Goal: Task Accomplishment & Management: Manage account settings

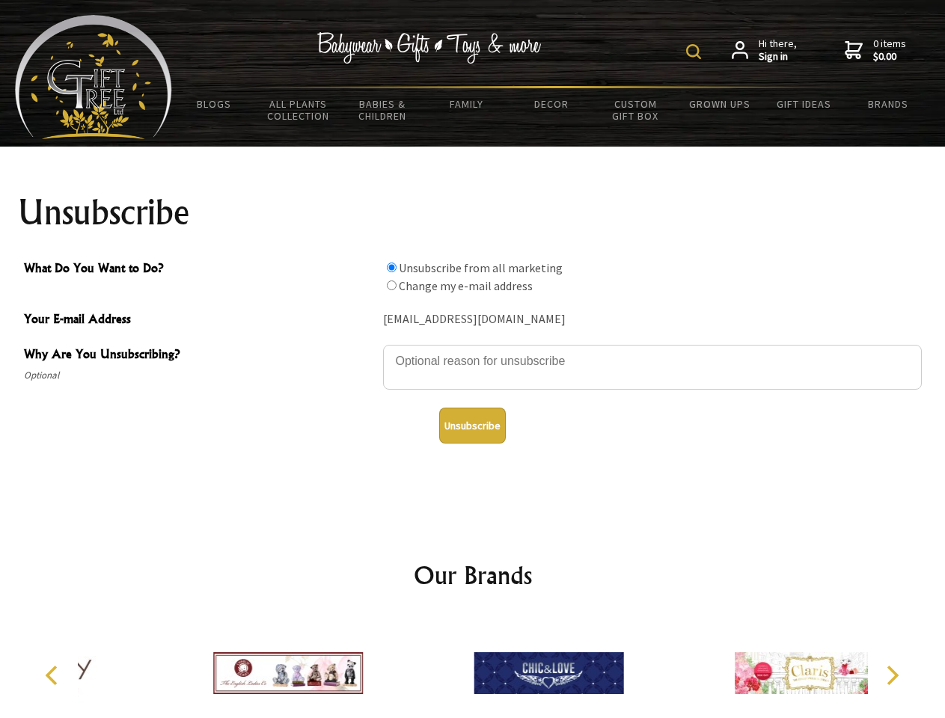
click at [696, 52] on img at bounding box center [693, 51] width 15 height 15
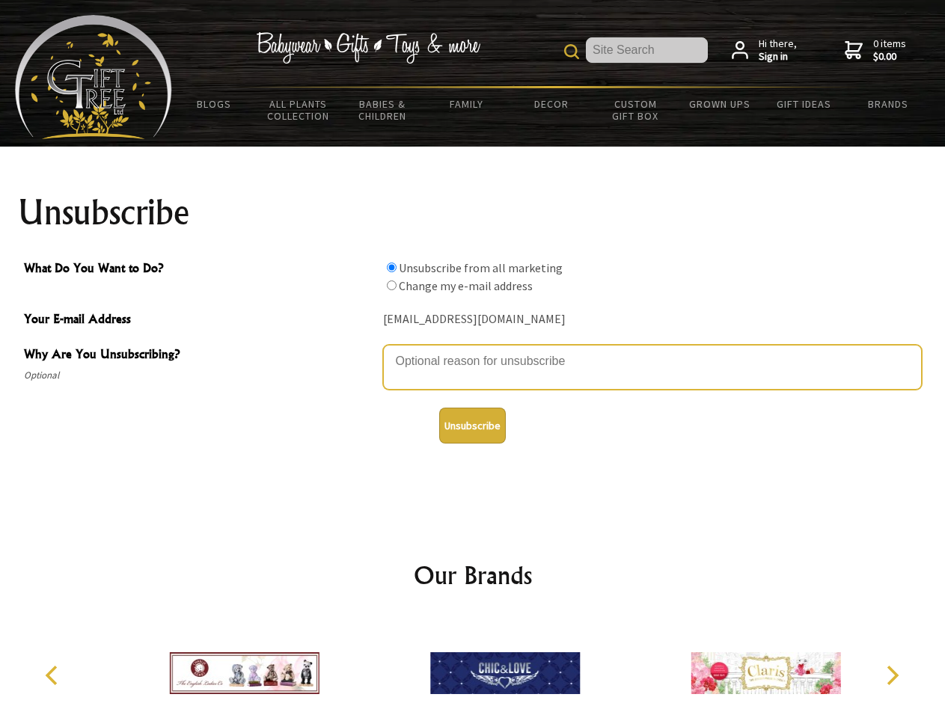
click at [473, 350] on textarea "Why Are You Unsubscribing?" at bounding box center [652, 367] width 539 height 45
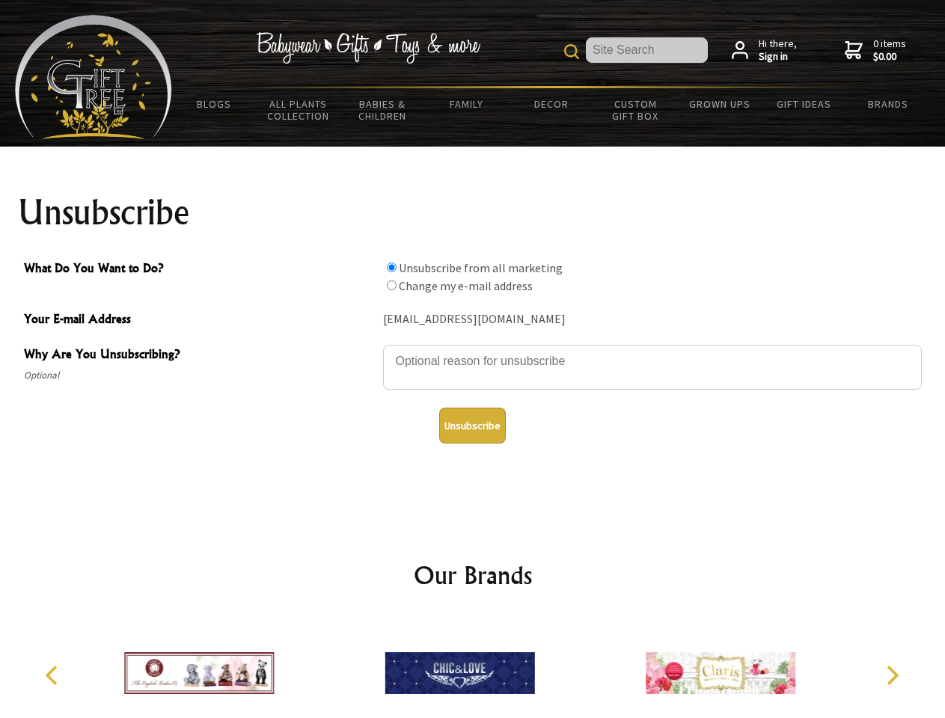
click at [391, 267] on input "What Do You Want to Do?" at bounding box center [392, 268] width 10 height 10
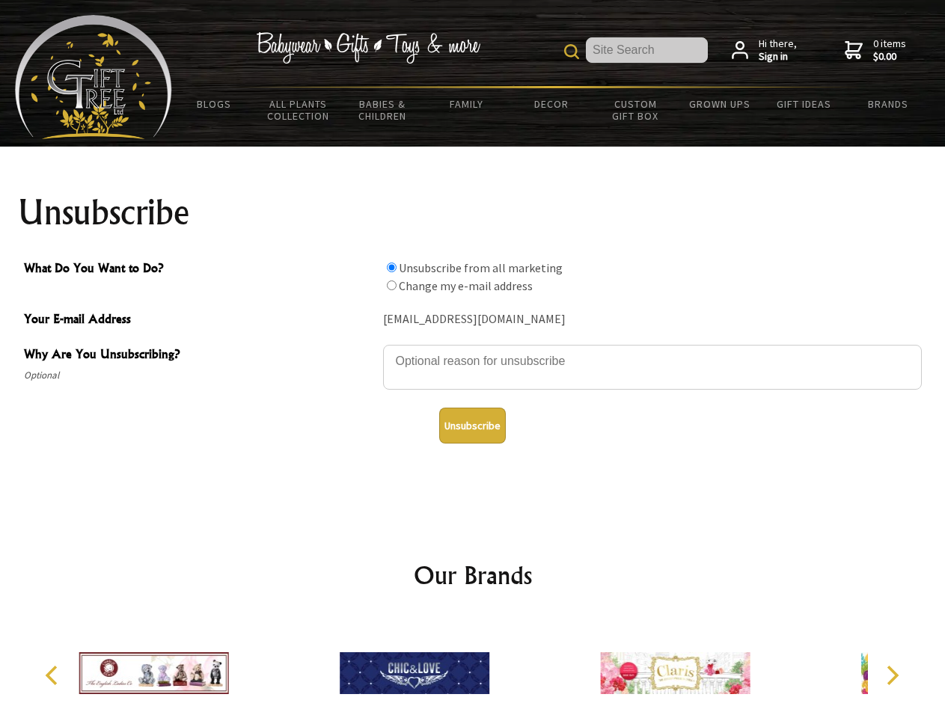
click at [391, 285] on input "What Do You Want to Do?" at bounding box center [392, 286] width 10 height 10
radio input "true"
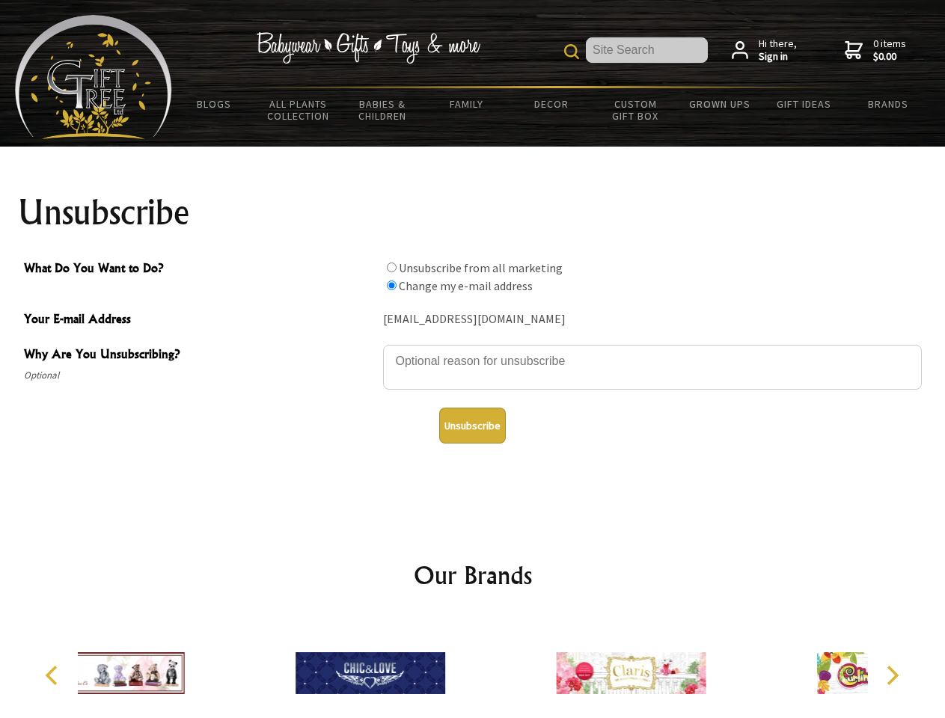
click at [472, 426] on button "Unsubscribe" at bounding box center [472, 426] width 67 height 36
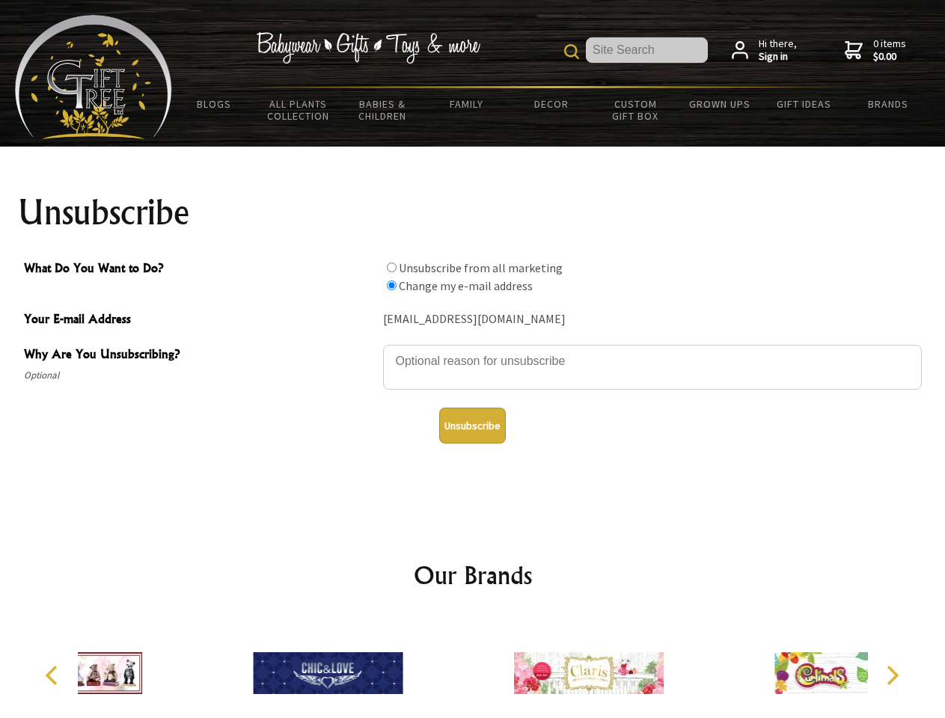
click at [473, 668] on div at bounding box center [589, 675] width 260 height 117
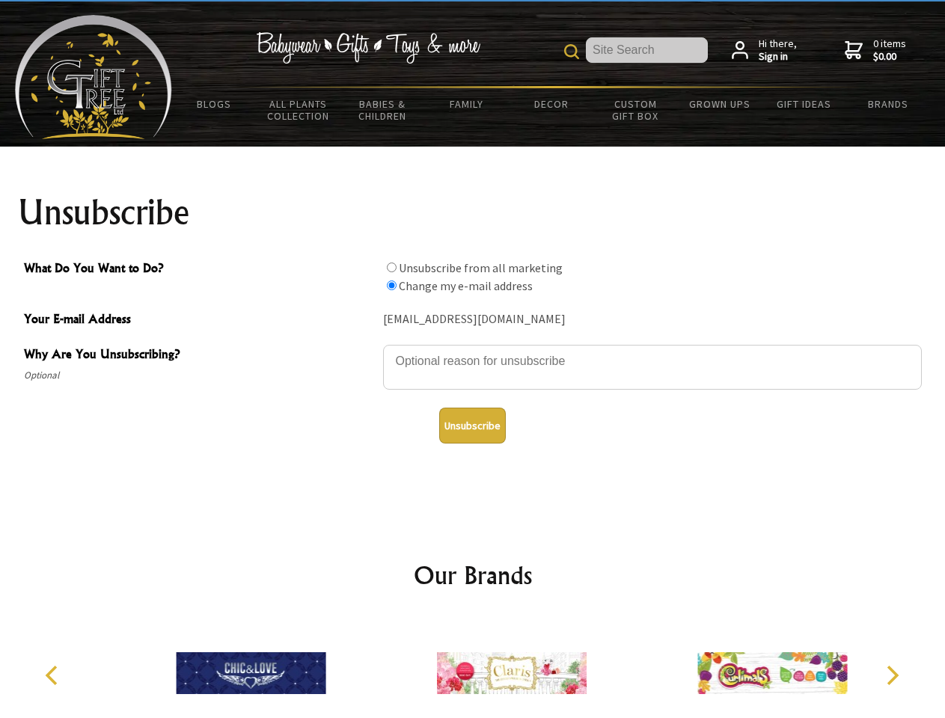
click at [54, 676] on icon "Previous" at bounding box center [52, 675] width 19 height 19
click at [892, 676] on icon "Next" at bounding box center [891, 675] width 19 height 19
